Goal: Task Accomplishment & Management: Use online tool/utility

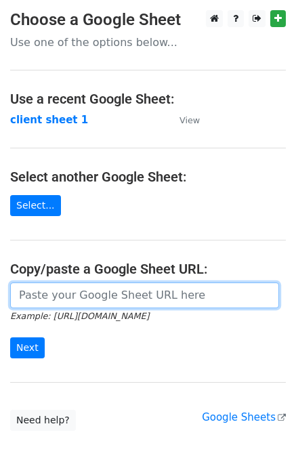
click at [134, 300] on input "url" at bounding box center [144, 296] width 269 height 26
paste input "https://docs.google.com/spreadsheets/d/1c0YRU1GNr-sc8iZ-IXnzXMvJIV2uyhAakiQTpZu…"
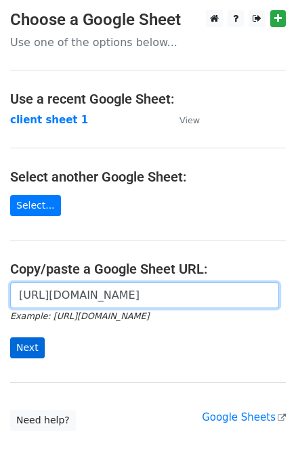
type input "https://docs.google.com/spreadsheets/d/1c0YRU1GNr-sc8iZ-IXnzXMvJIV2uyhAakiQTpZu…"
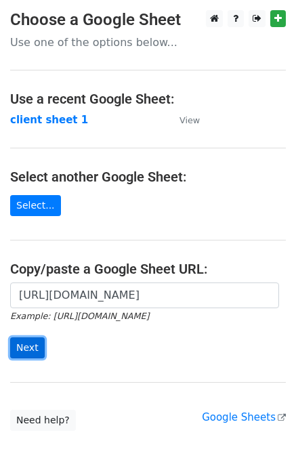
scroll to position [0, 0]
click at [21, 340] on input "Next" at bounding box center [27, 348] width 35 height 21
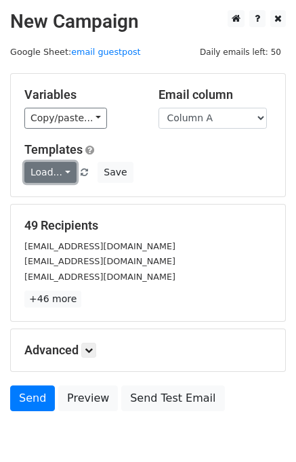
click at [71, 172] on link "Load..." at bounding box center [50, 172] width 52 height 21
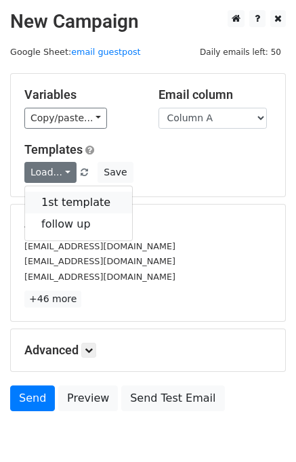
click at [72, 197] on link "1st template" at bounding box center [78, 203] width 107 height 22
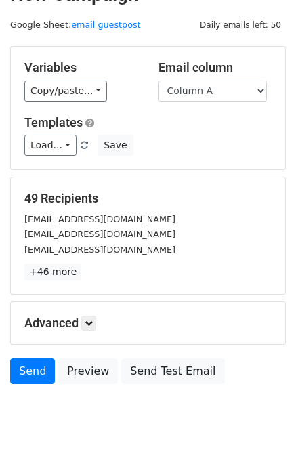
scroll to position [54, 0]
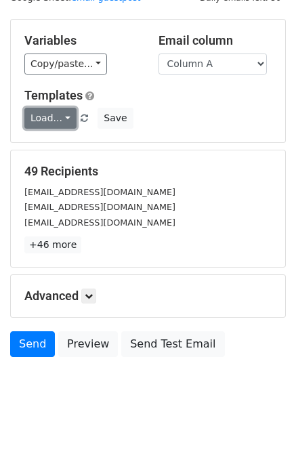
click at [60, 115] on link "Load..." at bounding box center [50, 118] width 52 height 21
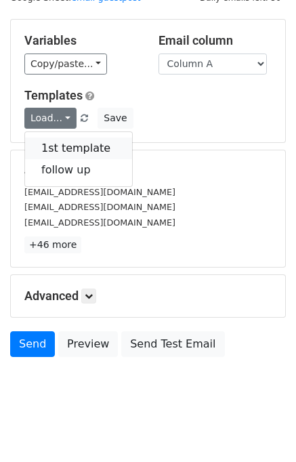
click at [70, 144] on link "1st template" at bounding box center [78, 149] width 107 height 22
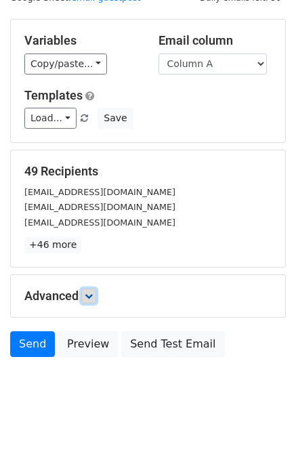
click at [90, 300] on link at bounding box center [88, 296] width 15 height 15
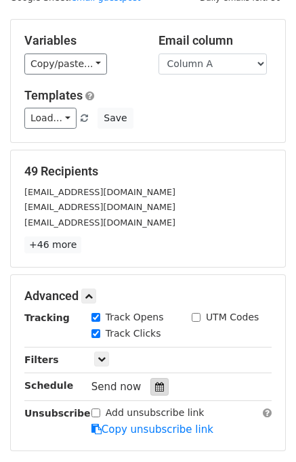
click at [155, 386] on icon at bounding box center [159, 386] width 9 height 9
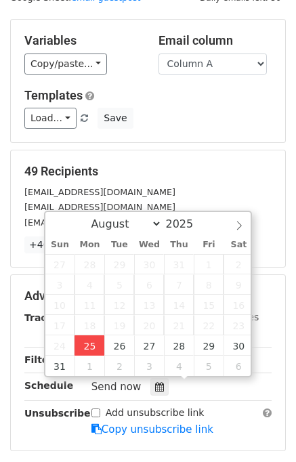
type input "2025-08-25 14:33"
type input "02"
type input "33"
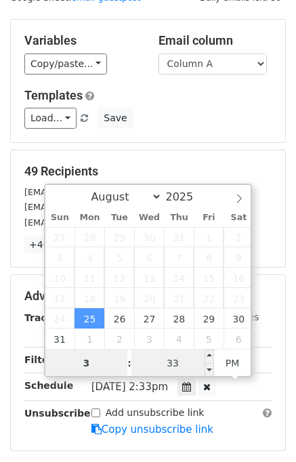
type input "3"
type input "2025-08-25 15:33"
type input "03"
click at [184, 361] on input "33" at bounding box center [173, 363] width 83 height 27
type input "00"
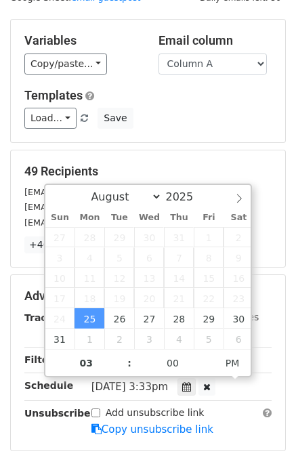
type input "2025-08-25 15:00"
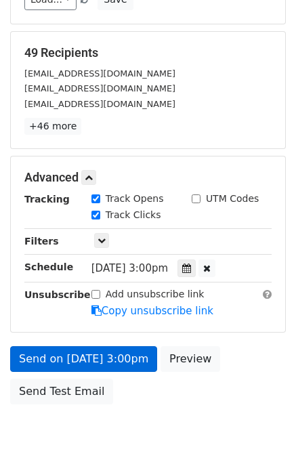
scroll to position [228, 0]
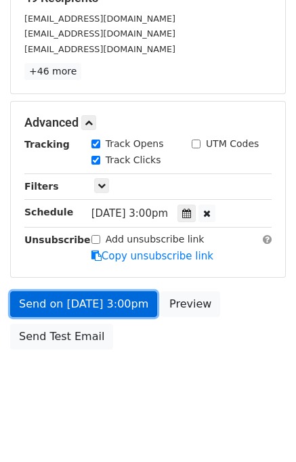
click at [119, 311] on link "Send on Aug 25 at 3:00pm" at bounding box center [83, 305] width 147 height 26
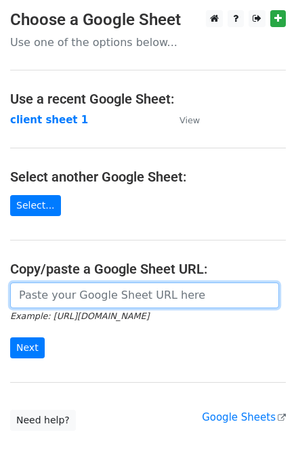
click at [60, 296] on input "url" at bounding box center [144, 296] width 269 height 26
type input "https://docs.google.com/spreadsheets/d/1c0YRU1GNr-sc8iZ-IXnzXMvJIV2uyhAakiQTpZu…"
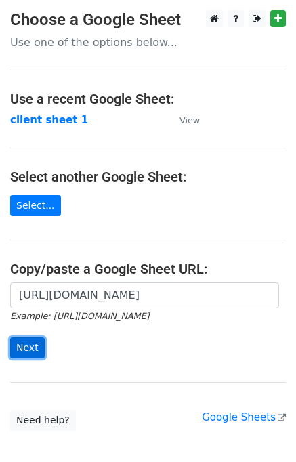
click at [26, 350] on input "Next" at bounding box center [27, 348] width 35 height 21
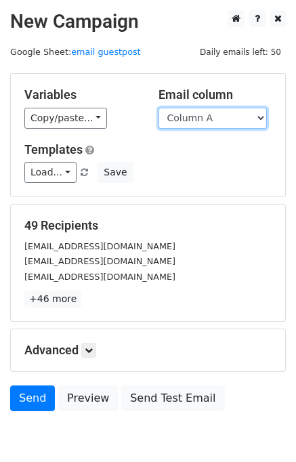
click at [236, 123] on select "Column A Column B Column C" at bounding box center [213, 118] width 109 height 21
select select "Column B"
click at [159, 108] on select "Column A Column B Column C" at bounding box center [213, 118] width 109 height 21
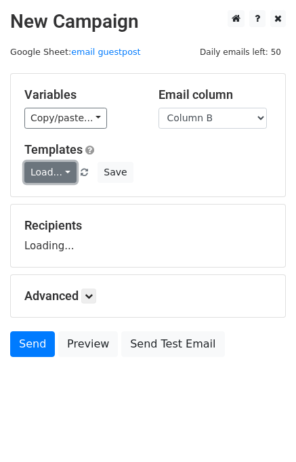
click at [62, 174] on link "Load..." at bounding box center [50, 172] width 52 height 21
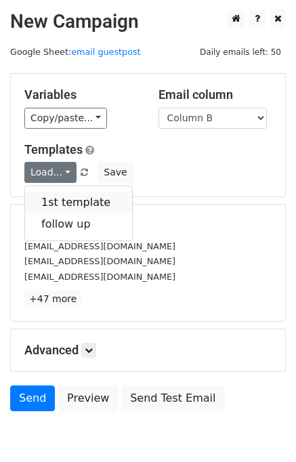
click at [81, 197] on link "1st template" at bounding box center [78, 203] width 107 height 22
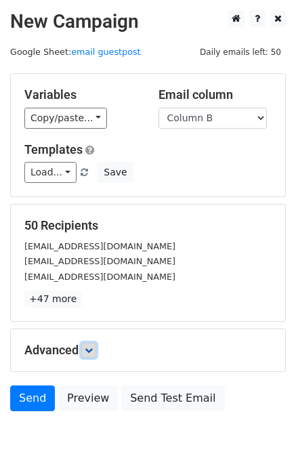
click at [90, 352] on icon at bounding box center [89, 351] width 8 height 8
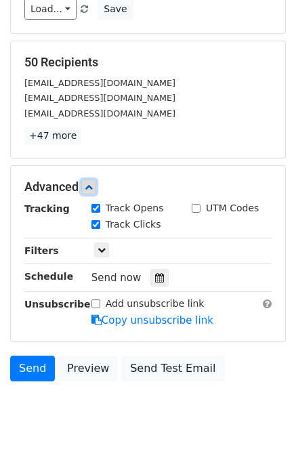
scroll to position [178, 0]
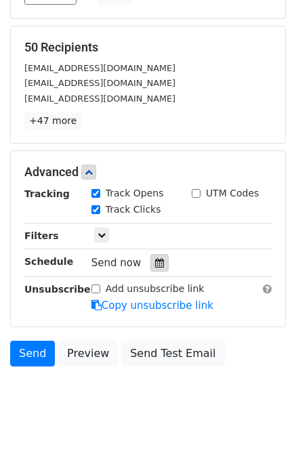
click at [151, 267] on div at bounding box center [160, 263] width 18 height 18
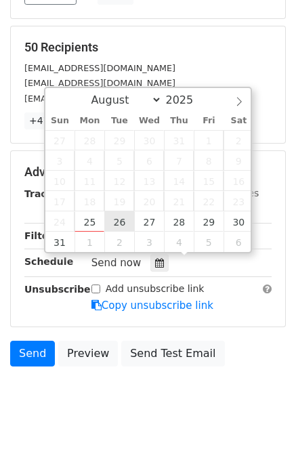
type input "2025-08-26 12:00"
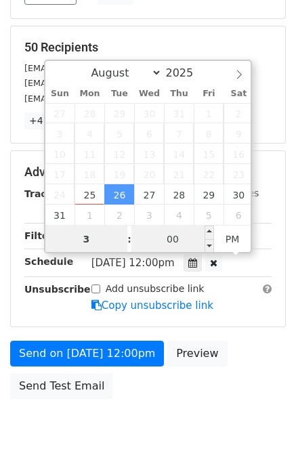
type input "3"
type input "2025-08-26 15:00"
type input "03"
click at [172, 239] on input "00" at bounding box center [173, 239] width 83 height 27
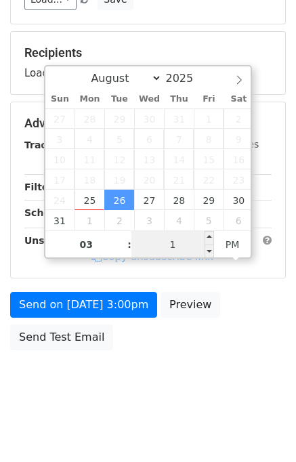
type input "10"
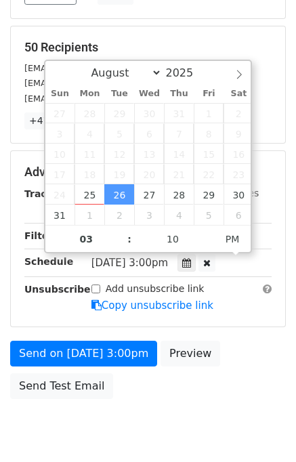
type input "2025-08-26 15:10"
click at [246, 395] on div "Send on Aug 26 at 3:00pm Preview Send Test Email" at bounding box center [148, 373] width 296 height 65
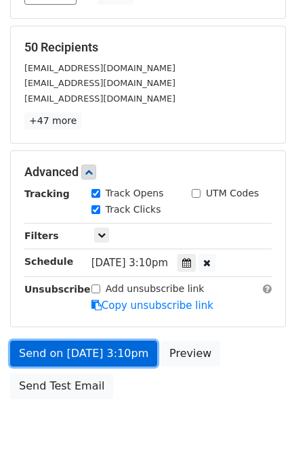
click at [128, 353] on link "Send on Aug 26 at 3:10pm" at bounding box center [83, 354] width 147 height 26
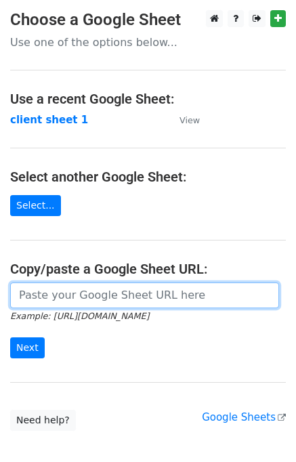
click at [62, 296] on input "url" at bounding box center [144, 296] width 269 height 26
type input "[URL][DOMAIN_NAME]"
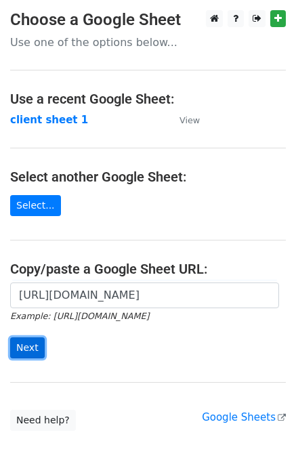
click at [28, 353] on input "Next" at bounding box center [27, 348] width 35 height 21
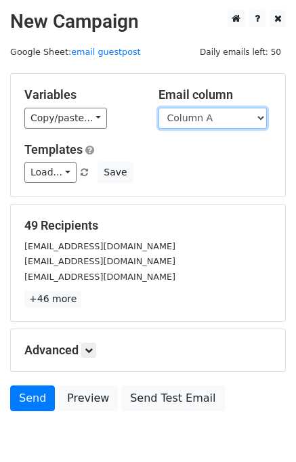
click at [255, 119] on select "Column A Column B Column C" at bounding box center [213, 118] width 109 height 21
select select "Column C"
click at [159, 108] on select "Column A Column B Column C" at bounding box center [213, 118] width 109 height 21
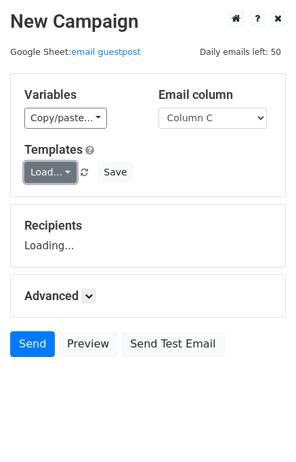
click at [54, 169] on link "Load..." at bounding box center [50, 172] width 52 height 21
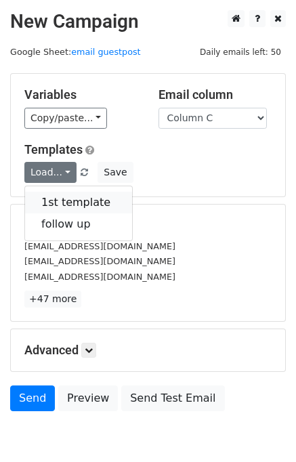
click at [80, 197] on link "1st template" at bounding box center [78, 203] width 107 height 22
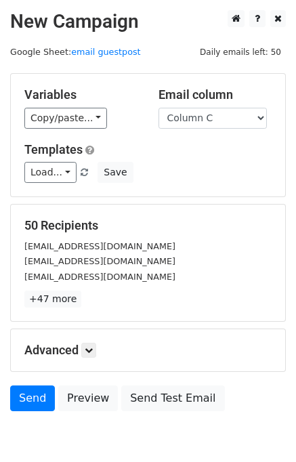
scroll to position [63, 0]
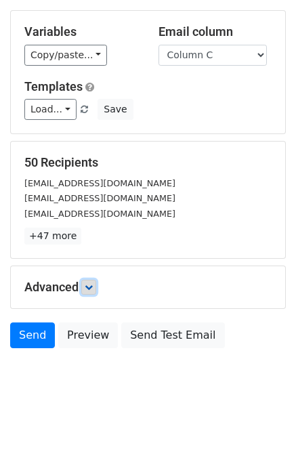
click at [90, 288] on icon at bounding box center [89, 287] width 8 height 8
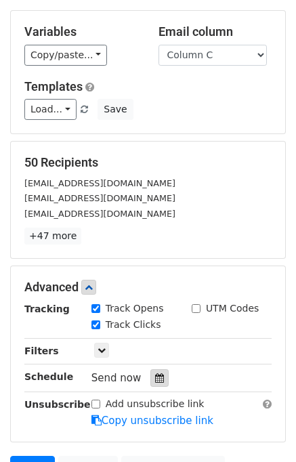
click at [157, 379] on icon at bounding box center [159, 378] width 9 height 9
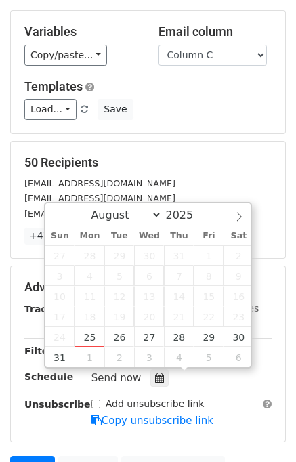
scroll to position [195, 0]
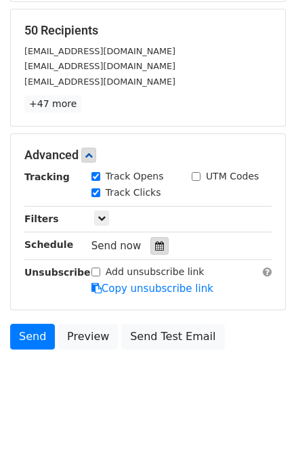
click at [155, 248] on icon at bounding box center [159, 245] width 9 height 9
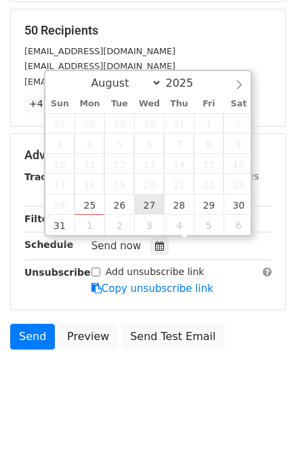
type input "[DATE] 12:00"
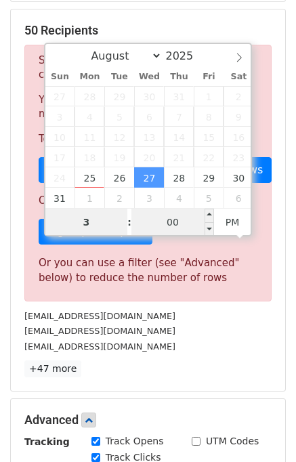
type input "3"
type input "2025-08-27 15:00"
type input "03"
click at [176, 216] on input "00" at bounding box center [173, 222] width 83 height 27
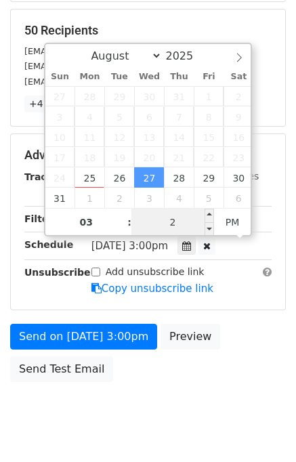
type input "20"
type input "2025-08-27 15:20"
click at [214, 372] on div "Send on Aug 27 at 3:00pm Preview Send Test Email" at bounding box center [148, 356] width 296 height 65
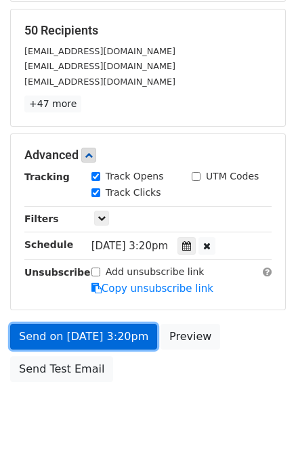
click at [123, 343] on link "Send on Aug 27 at 3:20pm" at bounding box center [83, 337] width 147 height 26
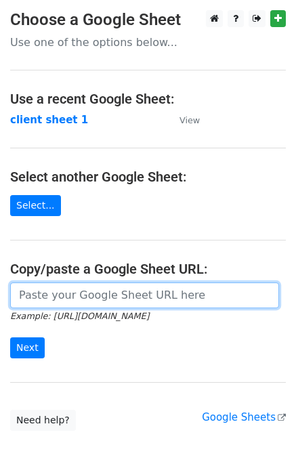
click at [92, 287] on input "url" at bounding box center [144, 296] width 269 height 26
type input "[URL][DOMAIN_NAME]"
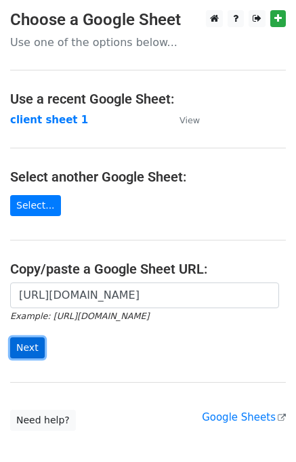
click at [35, 349] on input "Next" at bounding box center [27, 348] width 35 height 21
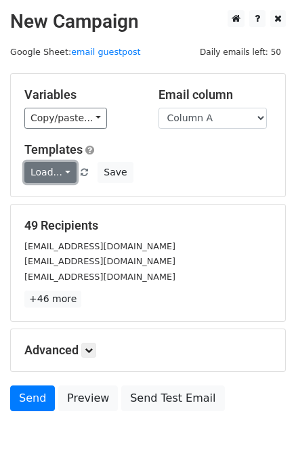
click at [65, 179] on link "Load..." at bounding box center [50, 172] width 52 height 21
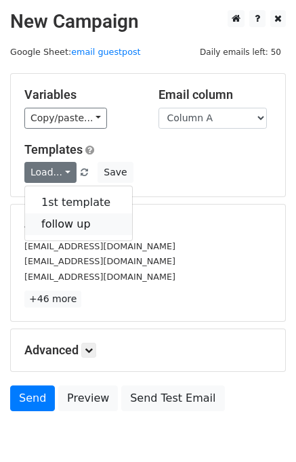
click at [75, 218] on link "follow up" at bounding box center [78, 225] width 107 height 22
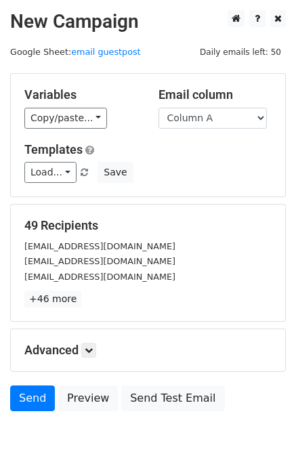
scroll to position [63, 0]
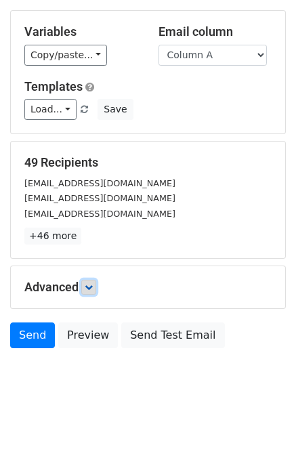
click at [91, 290] on icon at bounding box center [89, 287] width 8 height 8
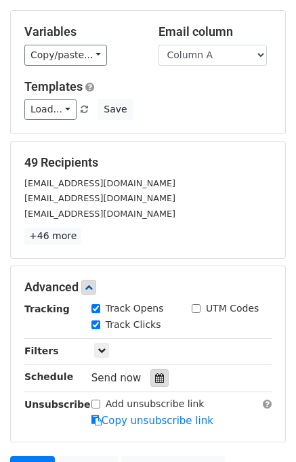
click at [155, 376] on icon at bounding box center [159, 378] width 9 height 9
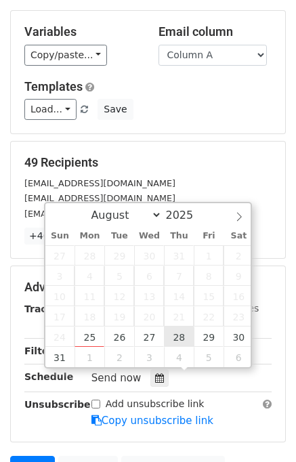
type input "2025-08-28 12:00"
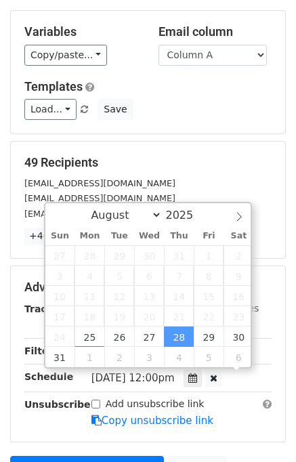
scroll to position [0, 0]
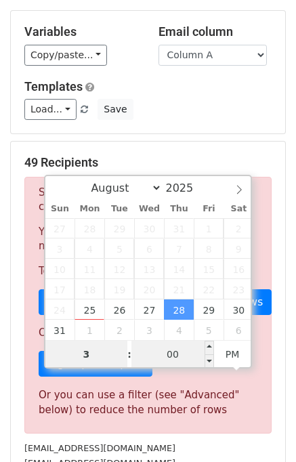
type input "3"
type input "2025-08-28 15:00"
type input "03"
click at [171, 353] on input "00" at bounding box center [173, 354] width 83 height 27
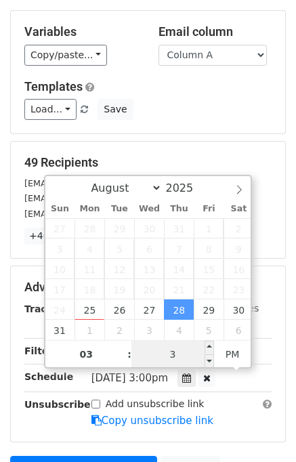
type input "30"
type input "2025-08-28 15:30"
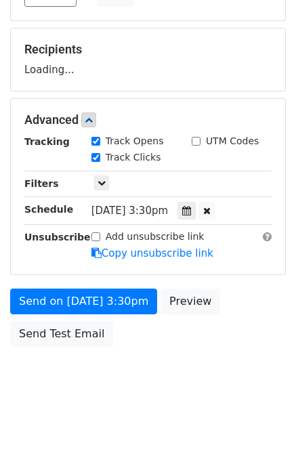
scroll to position [173, 0]
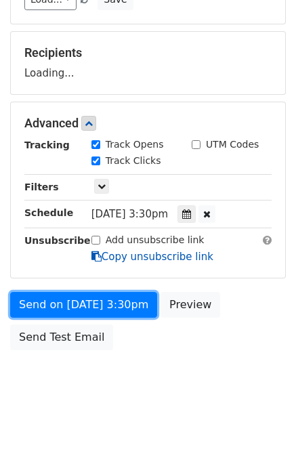
click at [122, 313] on form "Variables Copy/paste... {{Column A}} {{Column B}} {{Column C}} Email column Col…" at bounding box center [148, 128] width 276 height 457
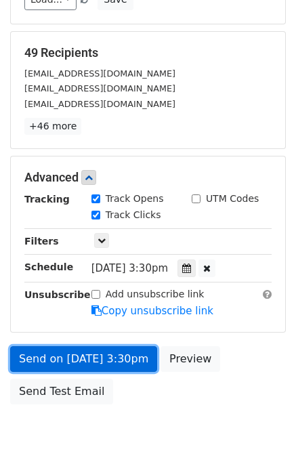
click at [114, 367] on link "Send on Aug 28 at 3:30pm" at bounding box center [83, 360] width 147 height 26
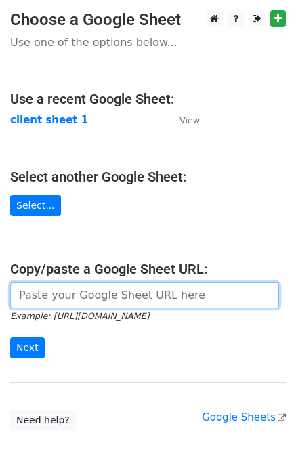
click at [81, 289] on input "url" at bounding box center [144, 296] width 269 height 26
type input "[URL][DOMAIN_NAME]"
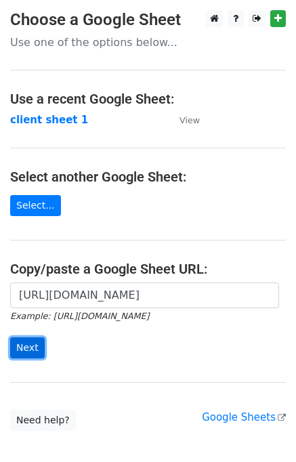
click at [20, 342] on input "Next" at bounding box center [27, 348] width 35 height 21
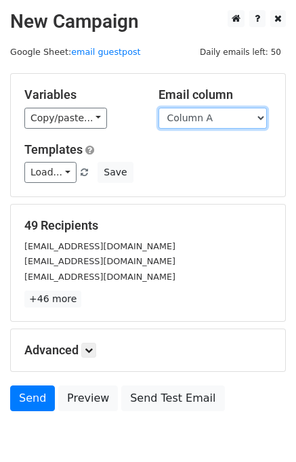
click at [243, 121] on select "Column A Column B Column C" at bounding box center [213, 118] width 109 height 21
select select "Column B"
click at [159, 108] on select "Column A Column B Column C" at bounding box center [213, 118] width 109 height 21
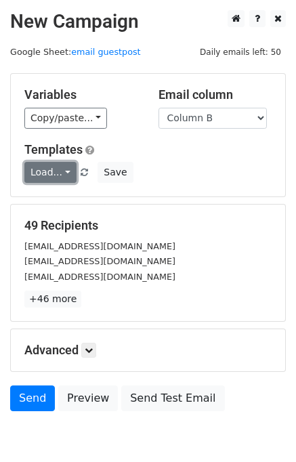
click at [66, 165] on link "Load..." at bounding box center [50, 172] width 52 height 21
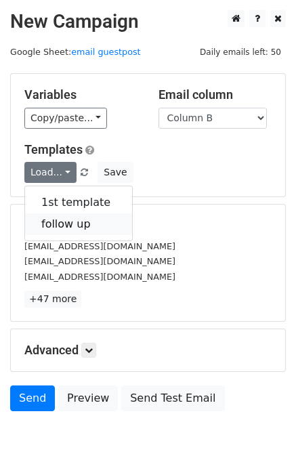
click at [78, 218] on link "follow up" at bounding box center [78, 225] width 107 height 22
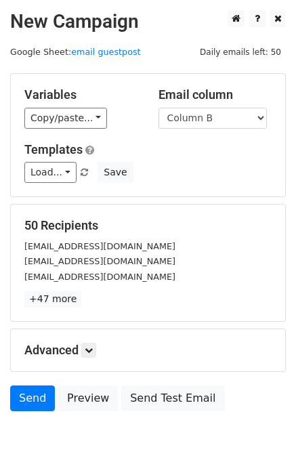
scroll to position [63, 0]
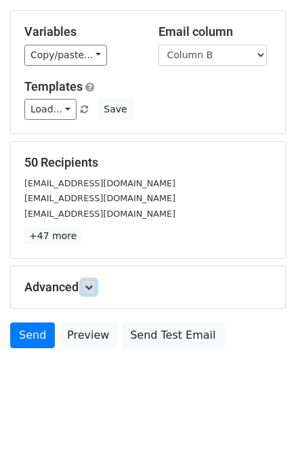
click at [93, 288] on icon at bounding box center [89, 287] width 8 height 8
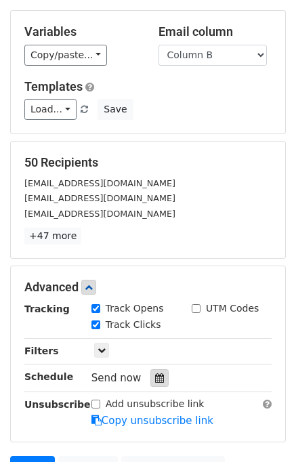
click at [155, 376] on icon at bounding box center [159, 378] width 9 height 9
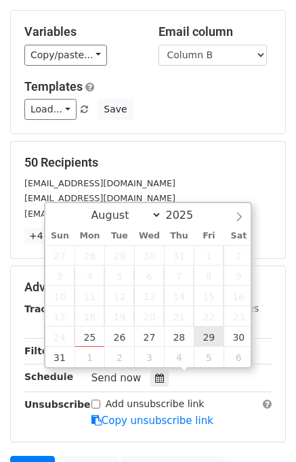
type input "2025-08-29 12:00"
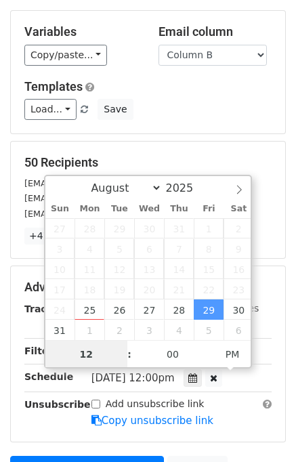
scroll to position [0, 0]
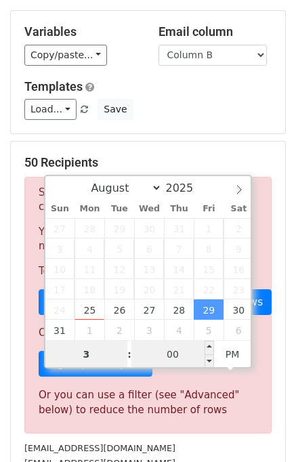
type input "3"
type input "2025-08-29 15:00"
type input "03"
click at [175, 357] on input "00" at bounding box center [173, 354] width 83 height 27
type input "40"
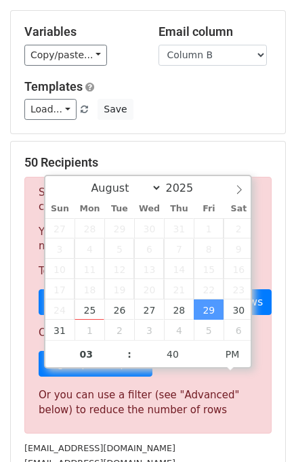
type input "2025-08-29 15:40"
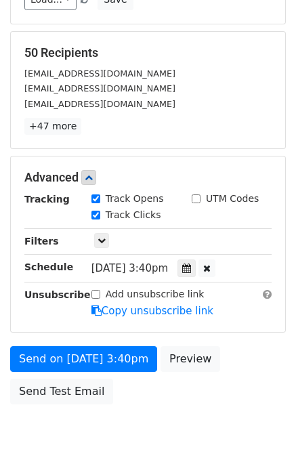
scroll to position [228, 0]
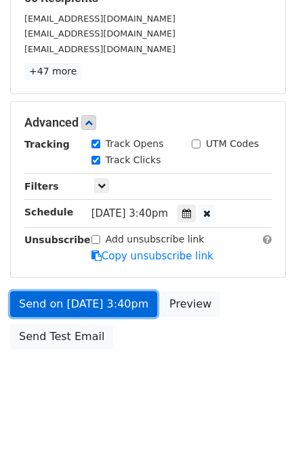
click at [129, 310] on link "Send on Aug 29 at 3:40pm" at bounding box center [83, 305] width 147 height 26
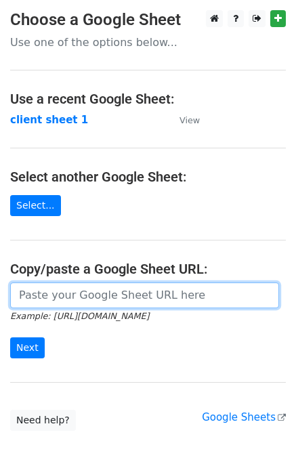
click at [101, 288] on input "url" at bounding box center [144, 296] width 269 height 26
type input "[URL][DOMAIN_NAME]"
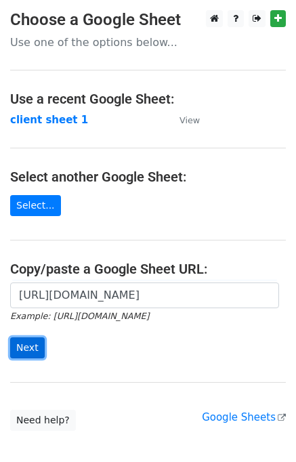
click at [24, 354] on input "Next" at bounding box center [27, 348] width 35 height 21
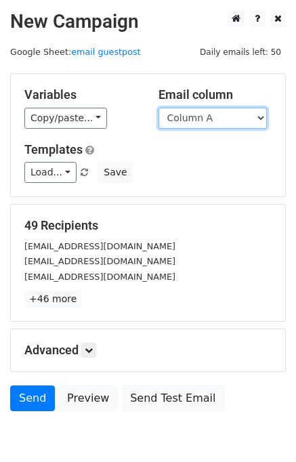
click at [237, 124] on select "Column A Column B Column C" at bounding box center [213, 118] width 109 height 21
select select "Column C"
click at [159, 108] on select "Column A Column B Column C" at bounding box center [213, 118] width 109 height 21
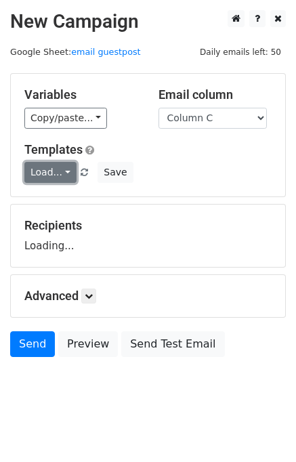
click at [49, 178] on link "Load..." at bounding box center [50, 172] width 52 height 21
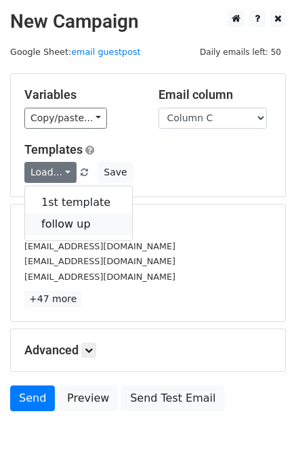
click at [68, 215] on link "follow up" at bounding box center [78, 225] width 107 height 22
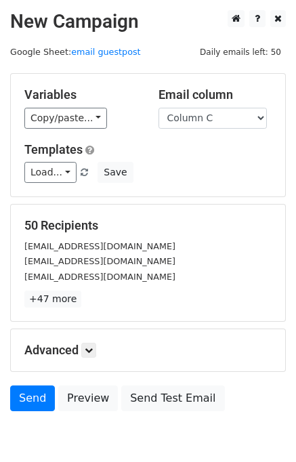
scroll to position [63, 0]
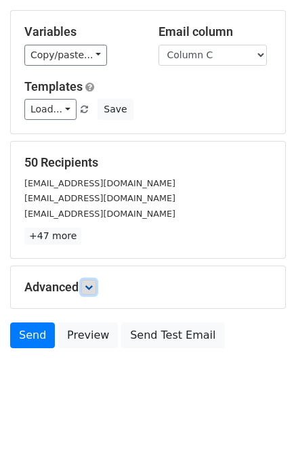
click at [90, 290] on icon at bounding box center [89, 287] width 8 height 8
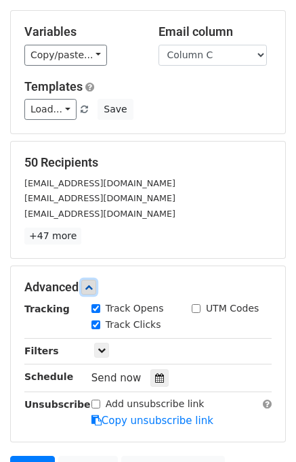
scroll to position [195, 0]
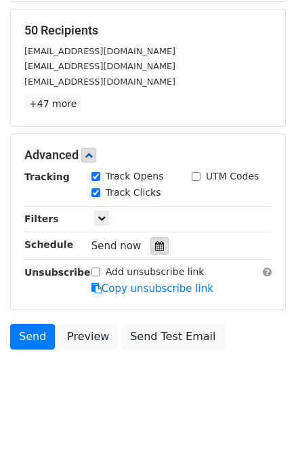
click at [157, 242] on icon at bounding box center [159, 245] width 9 height 9
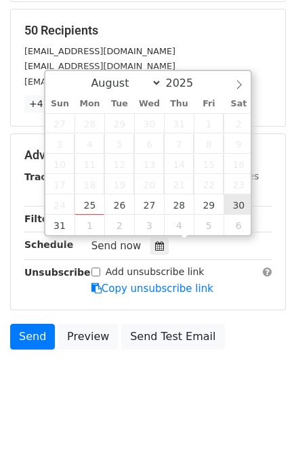
type input "[DATE] 12:00"
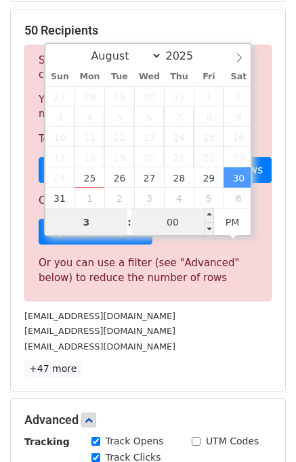
type input "3"
type input "[DATE] 15:00"
type input "03"
click at [168, 218] on input "00" at bounding box center [173, 222] width 83 height 27
type input "50"
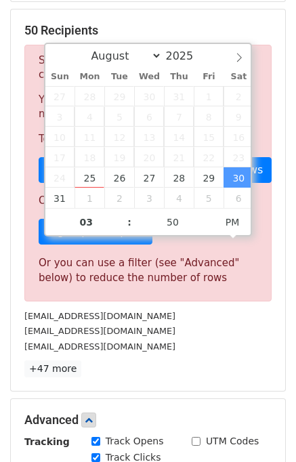
type input "[DATE] 15:50"
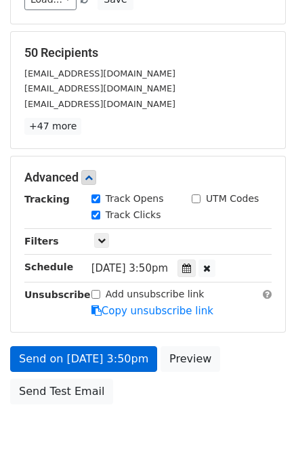
scroll to position [228, 0]
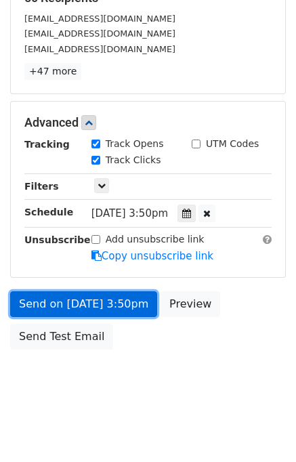
click at [121, 310] on link "Send on [DATE] 3:50pm" at bounding box center [83, 305] width 147 height 26
